Goal: Information Seeking & Learning: Learn about a topic

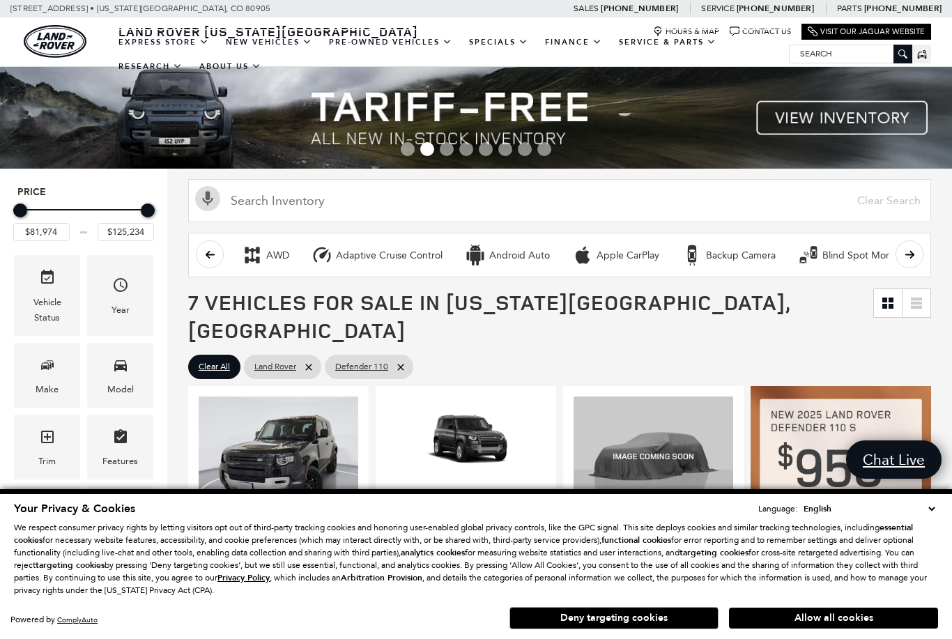
click at [652, 618] on button "Deny targeting cookies" at bounding box center [613, 618] width 209 height 22
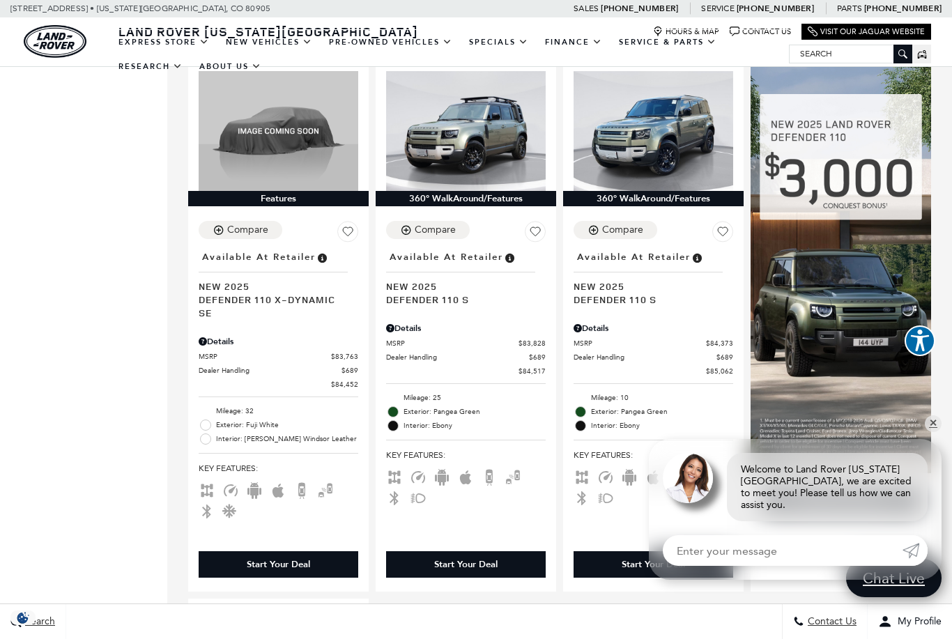
scroll to position [848, 0]
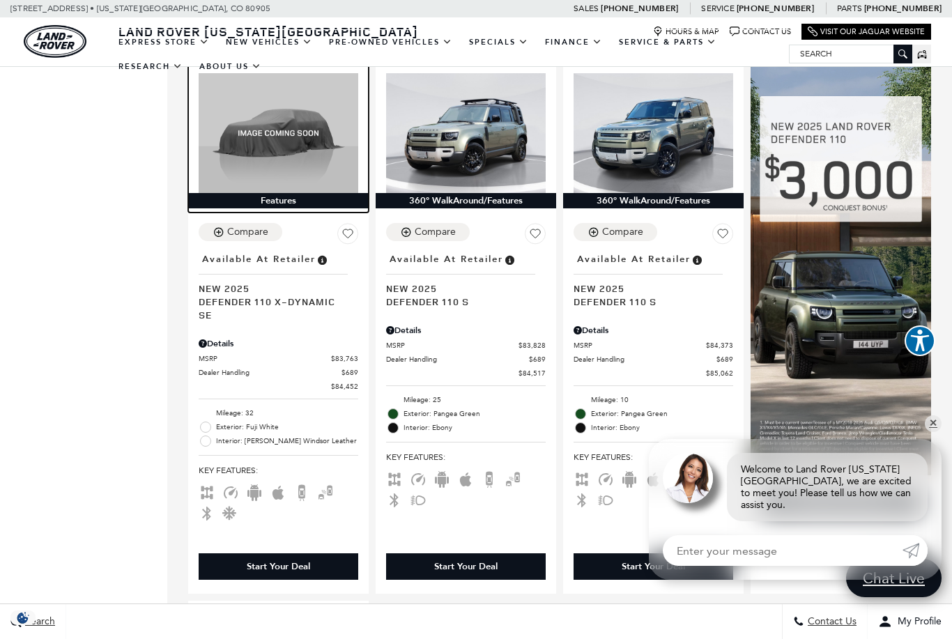
click at [312, 118] on img at bounding box center [279, 133] width 160 height 120
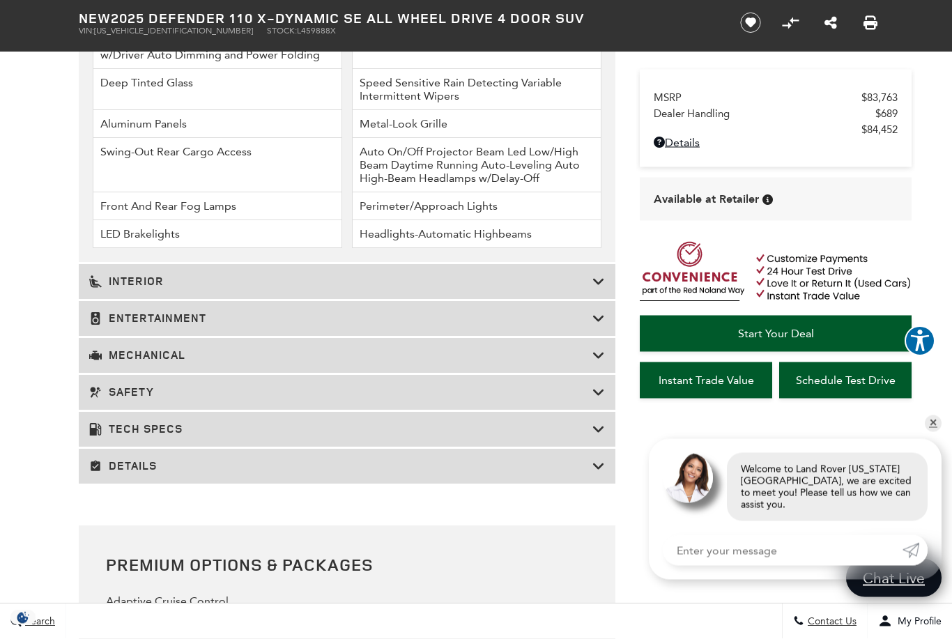
scroll to position [2255, 0]
click at [601, 289] on icon at bounding box center [598, 282] width 13 height 14
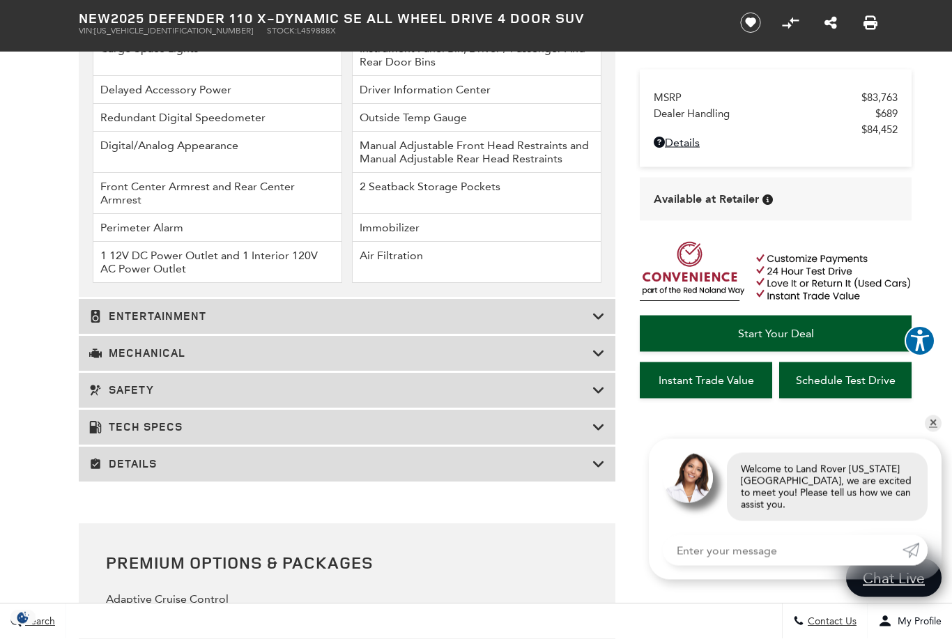
scroll to position [2619, 0]
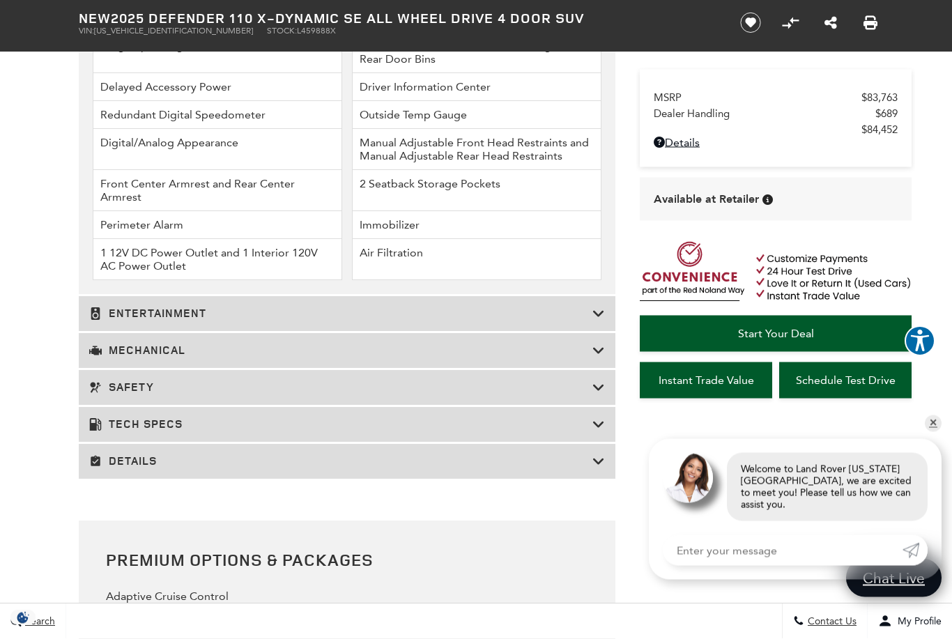
click at [601, 469] on icon at bounding box center [598, 462] width 13 height 14
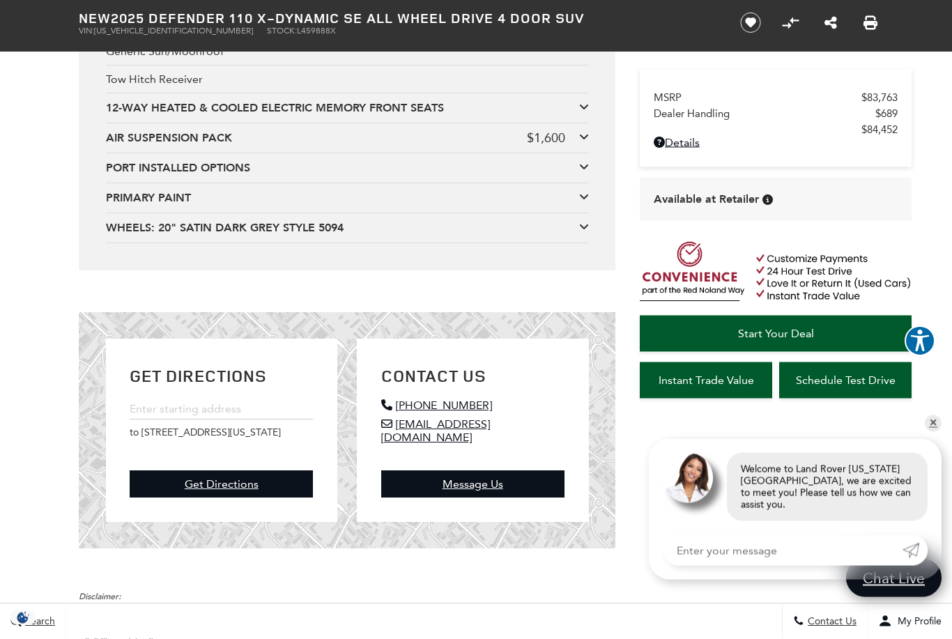
scroll to position [4720, 0]
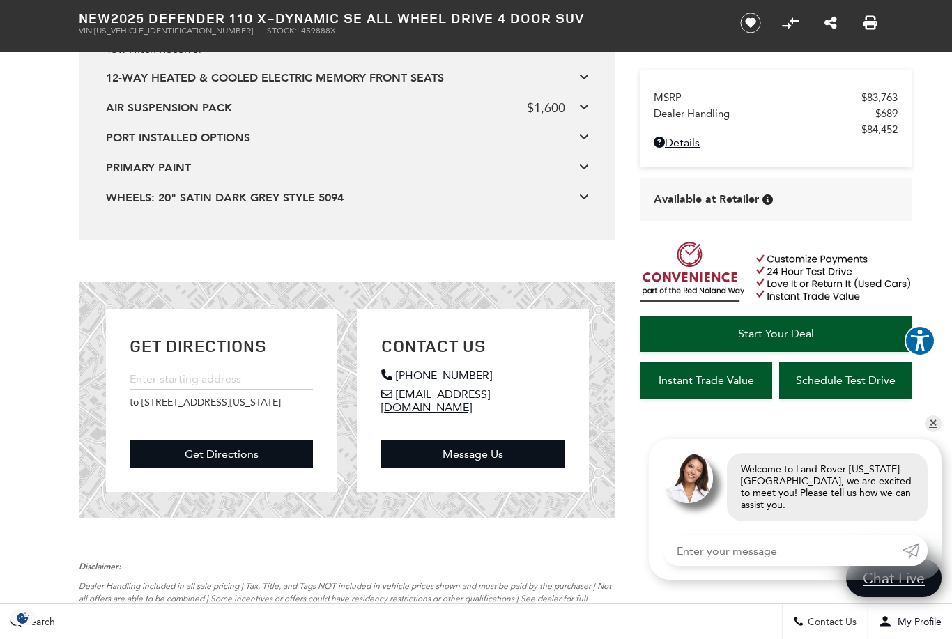
click at [585, 142] on icon at bounding box center [584, 136] width 10 height 11
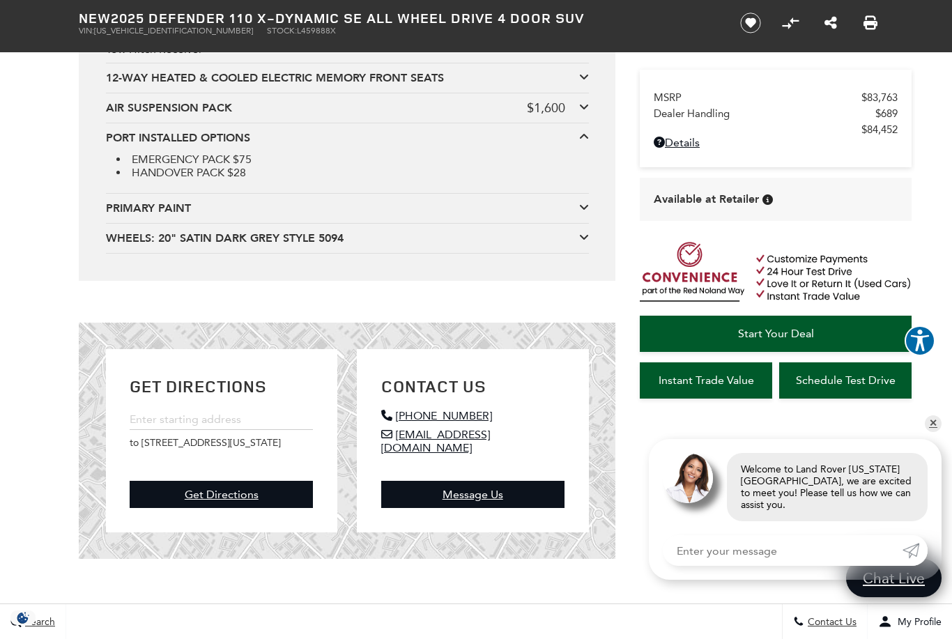
click at [581, 246] on div at bounding box center [584, 238] width 10 height 15
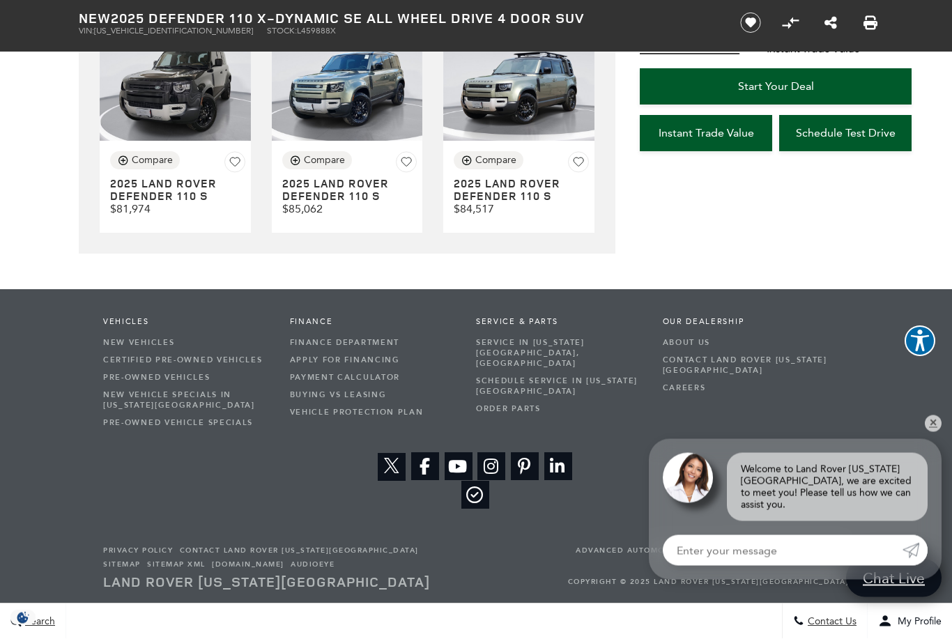
scroll to position [5671, 0]
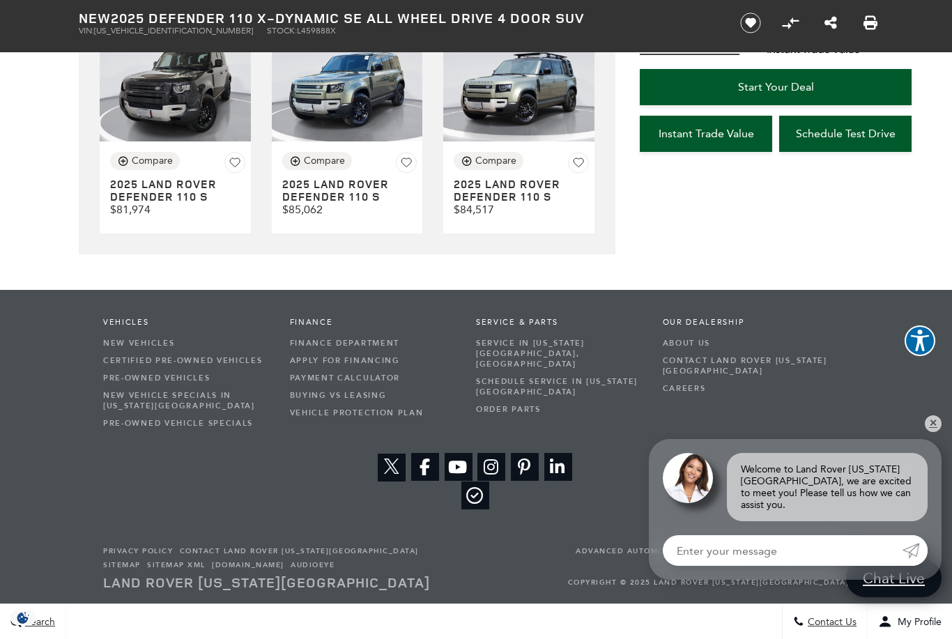
click at [486, 481] on icon "Open Instagram in a new window" at bounding box center [491, 467] width 28 height 28
